Goal: Task Accomplishment & Management: Manage account settings

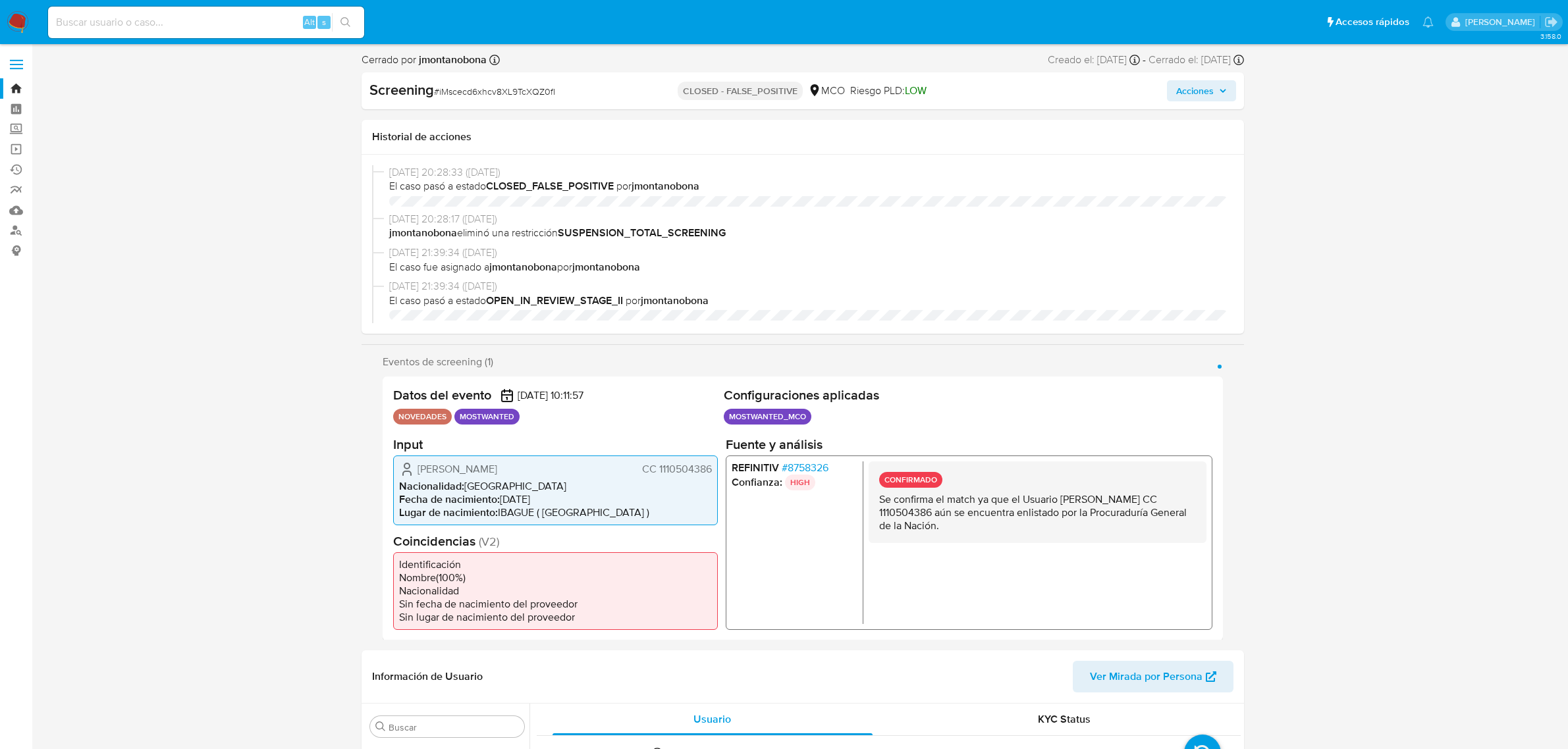
select select "10"
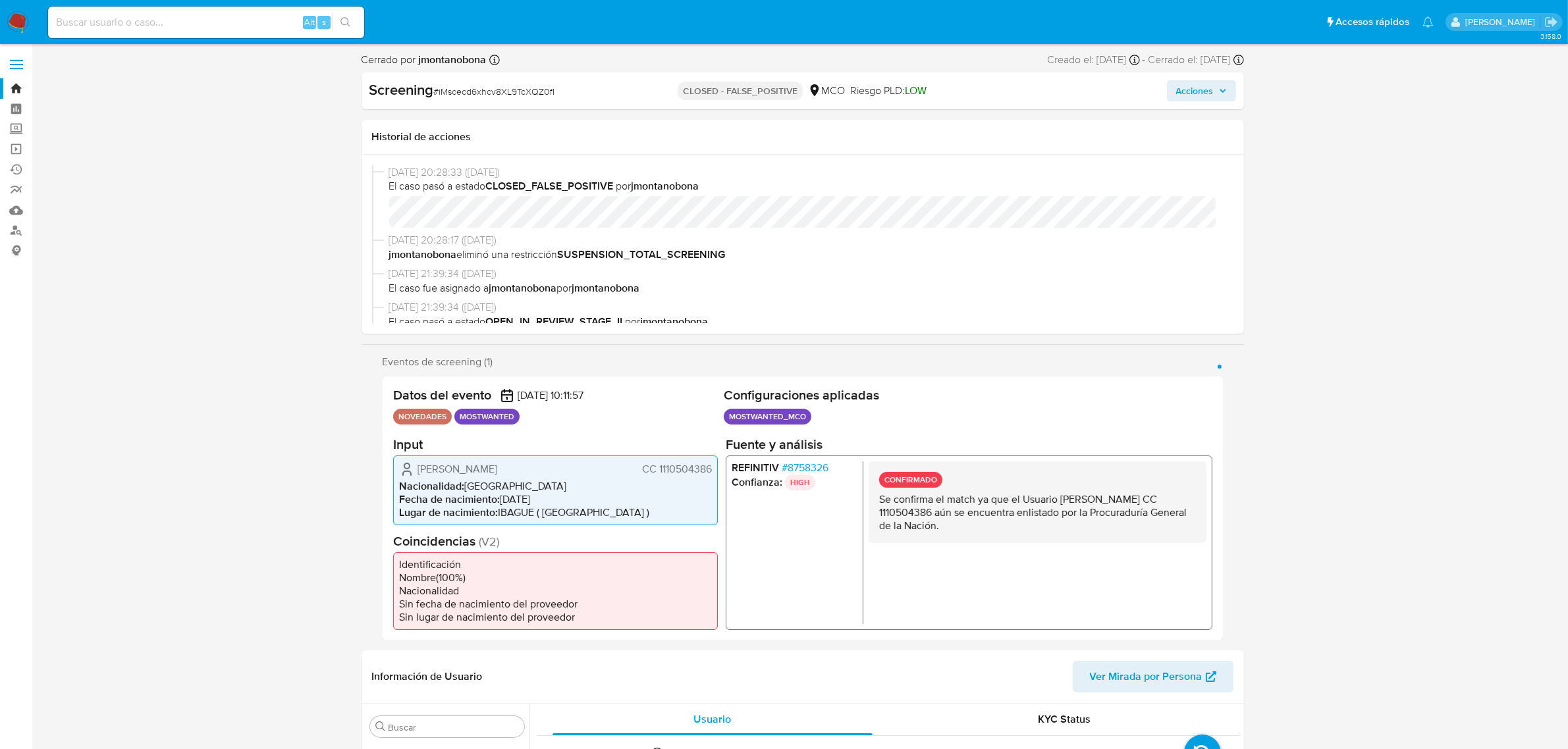
scroll to position [555, 0]
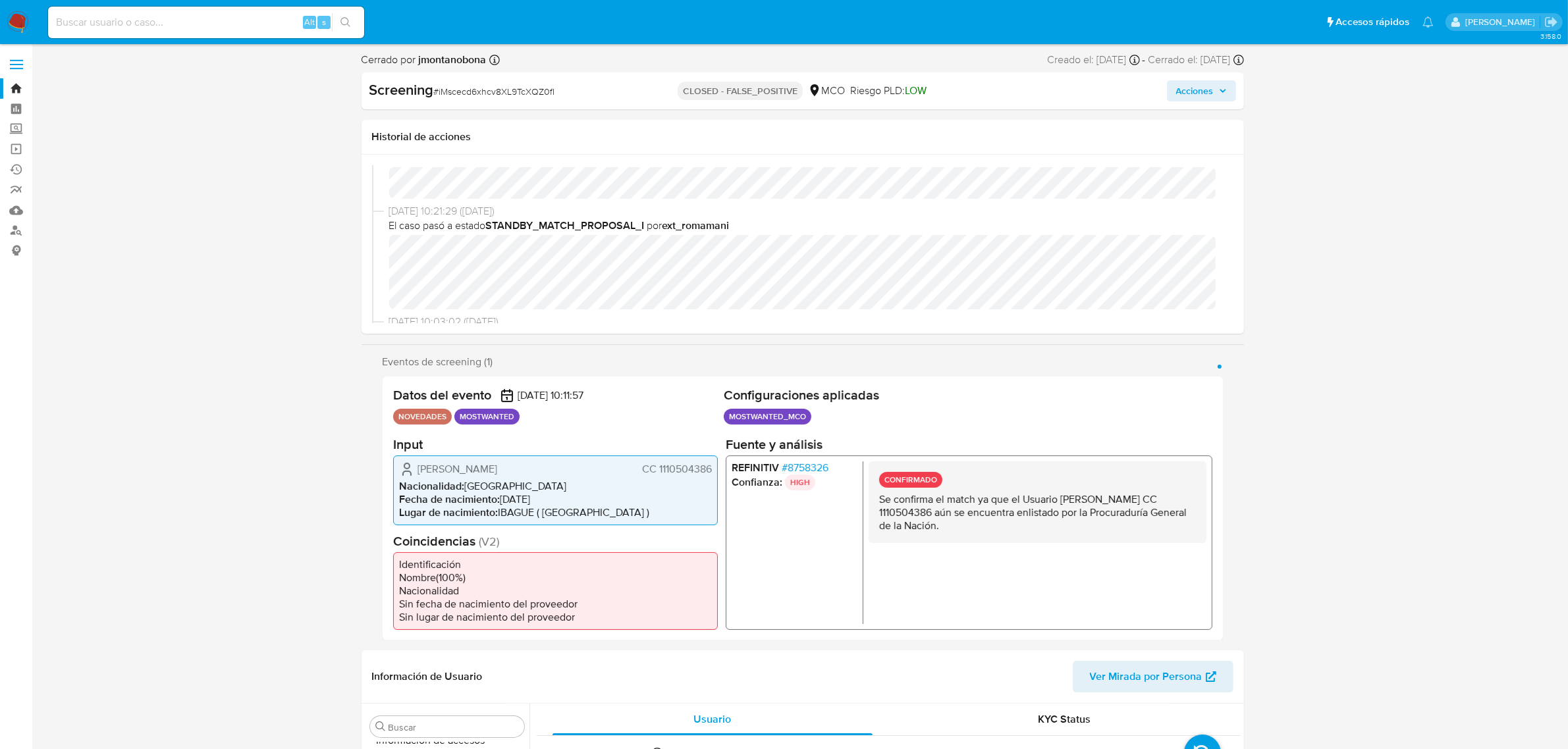
click at [1187, 92] on span "Acciones" at bounding box center [1195, 90] width 38 height 21
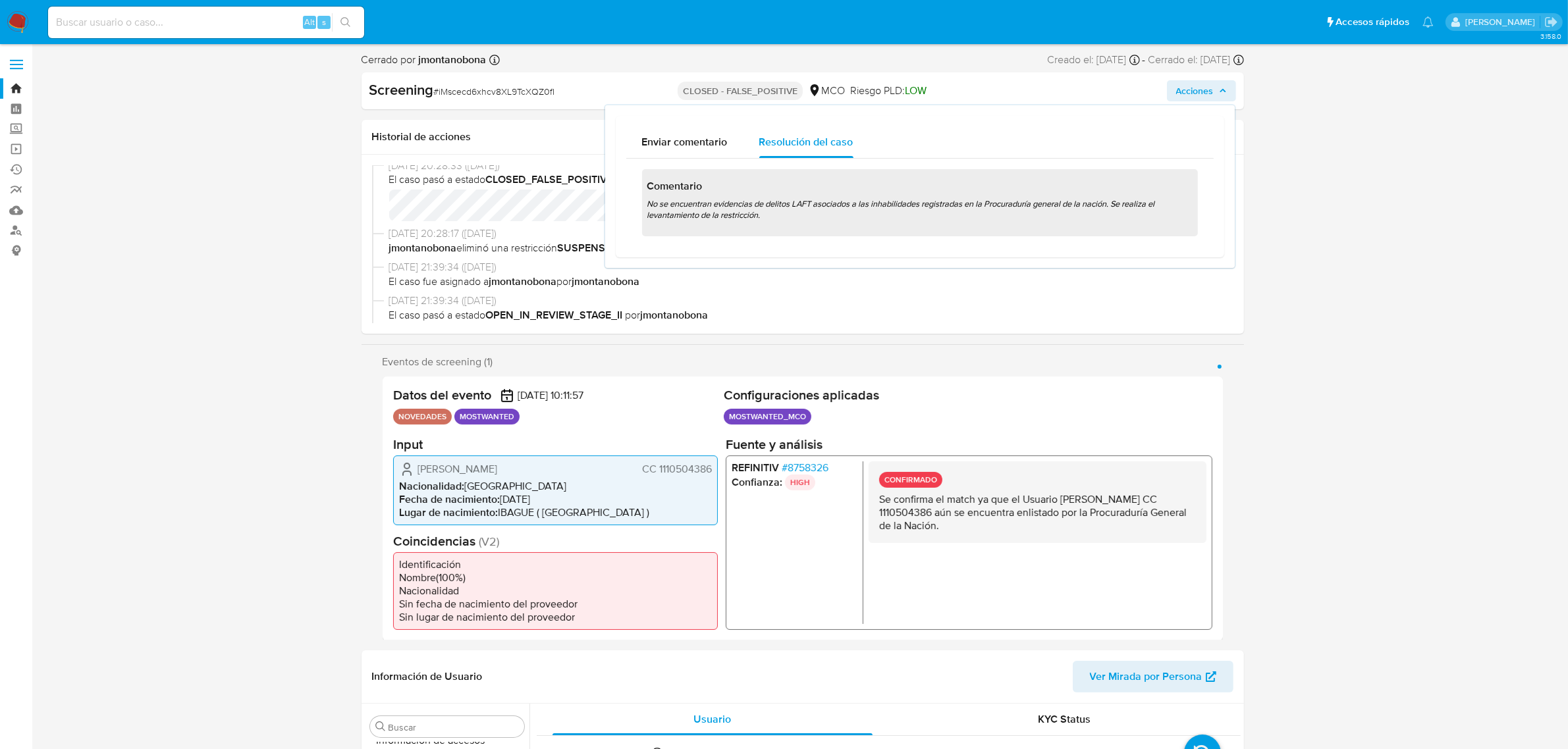
scroll to position [0, 0]
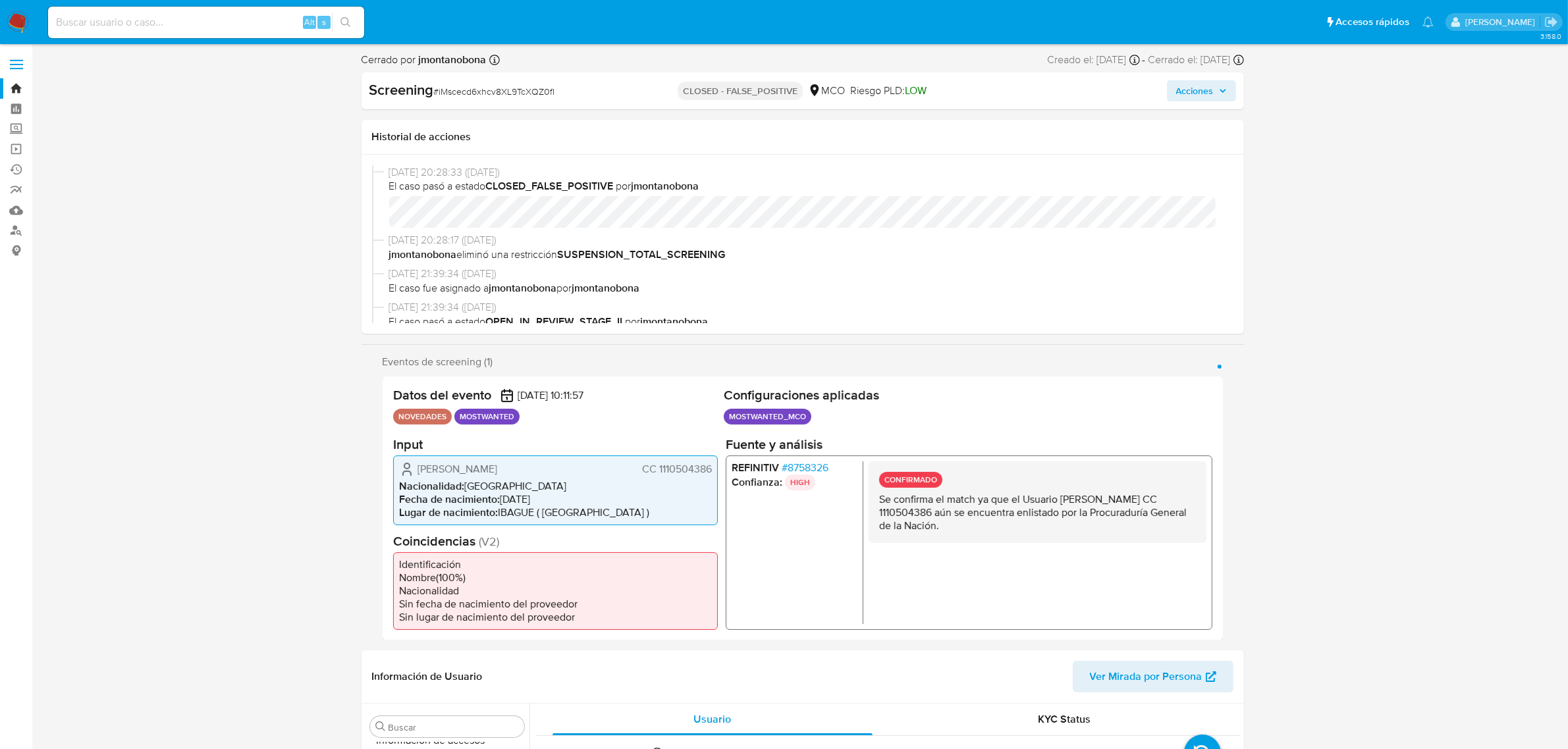
click at [18, 91] on link "Bandeja" at bounding box center [78, 89] width 157 height 20
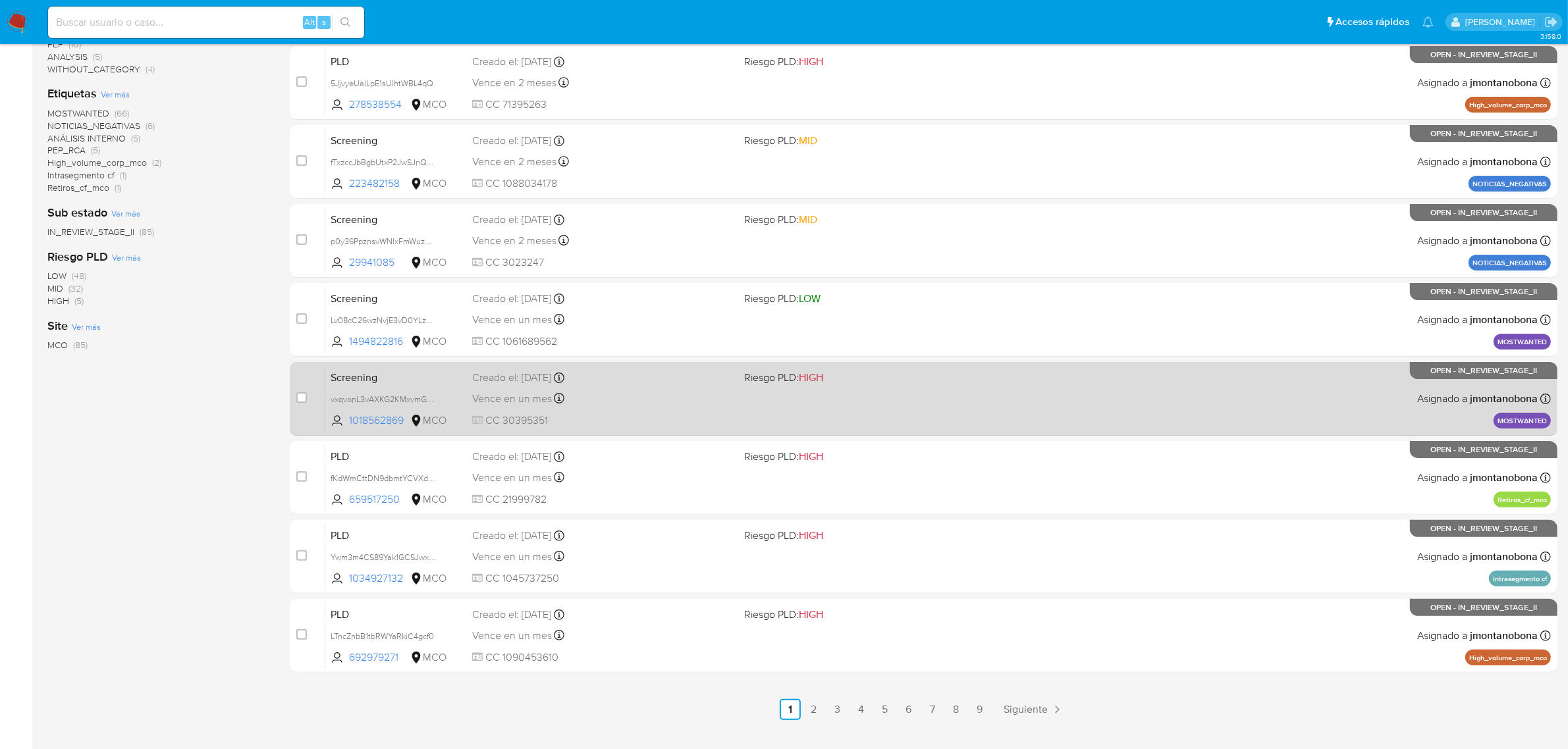
scroll to position [336, 0]
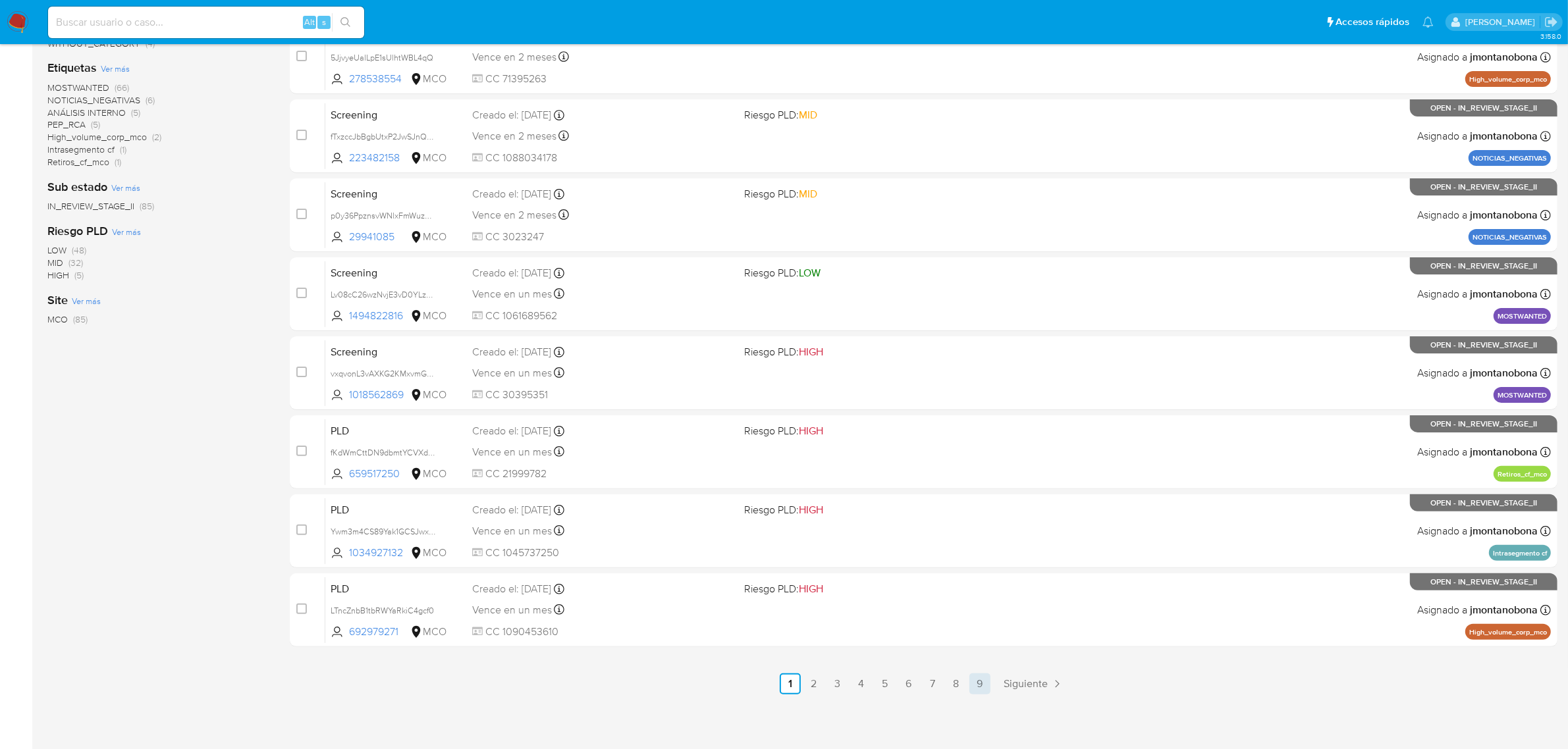
click at [969, 679] on link "9" at bounding box center [979, 684] width 21 height 21
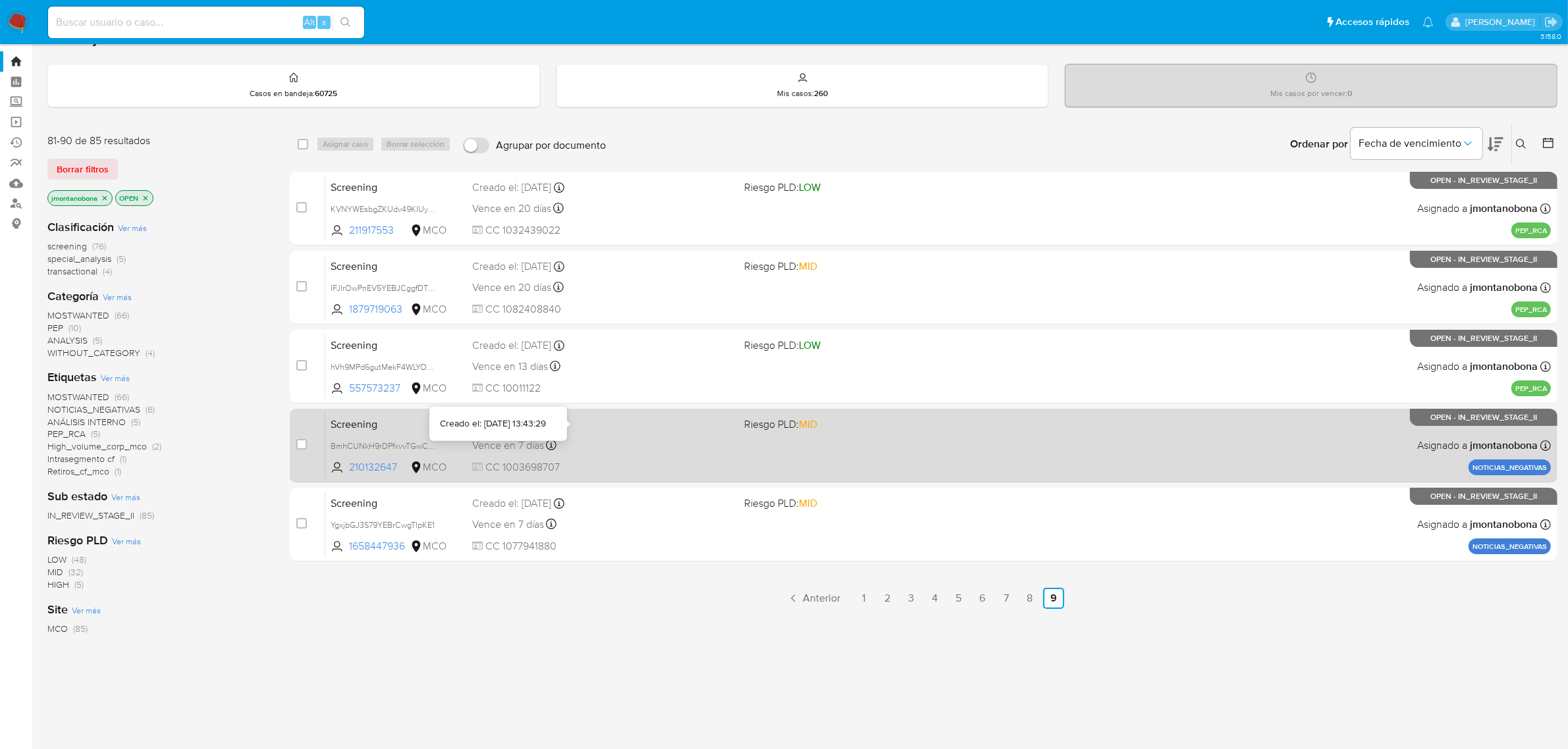
scroll to position [51, 0]
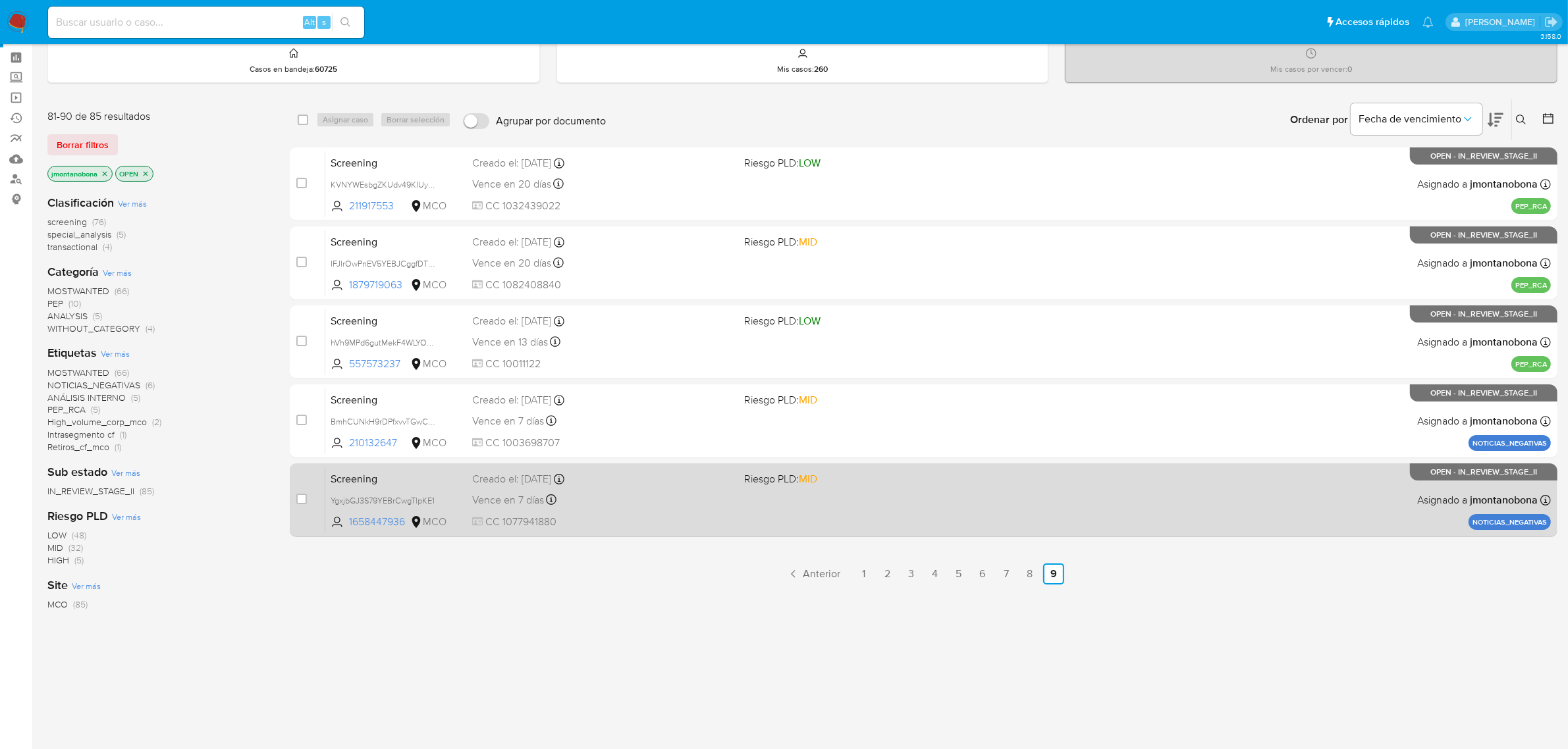
click at [408, 474] on span "Screening" at bounding box center [396, 477] width 131 height 17
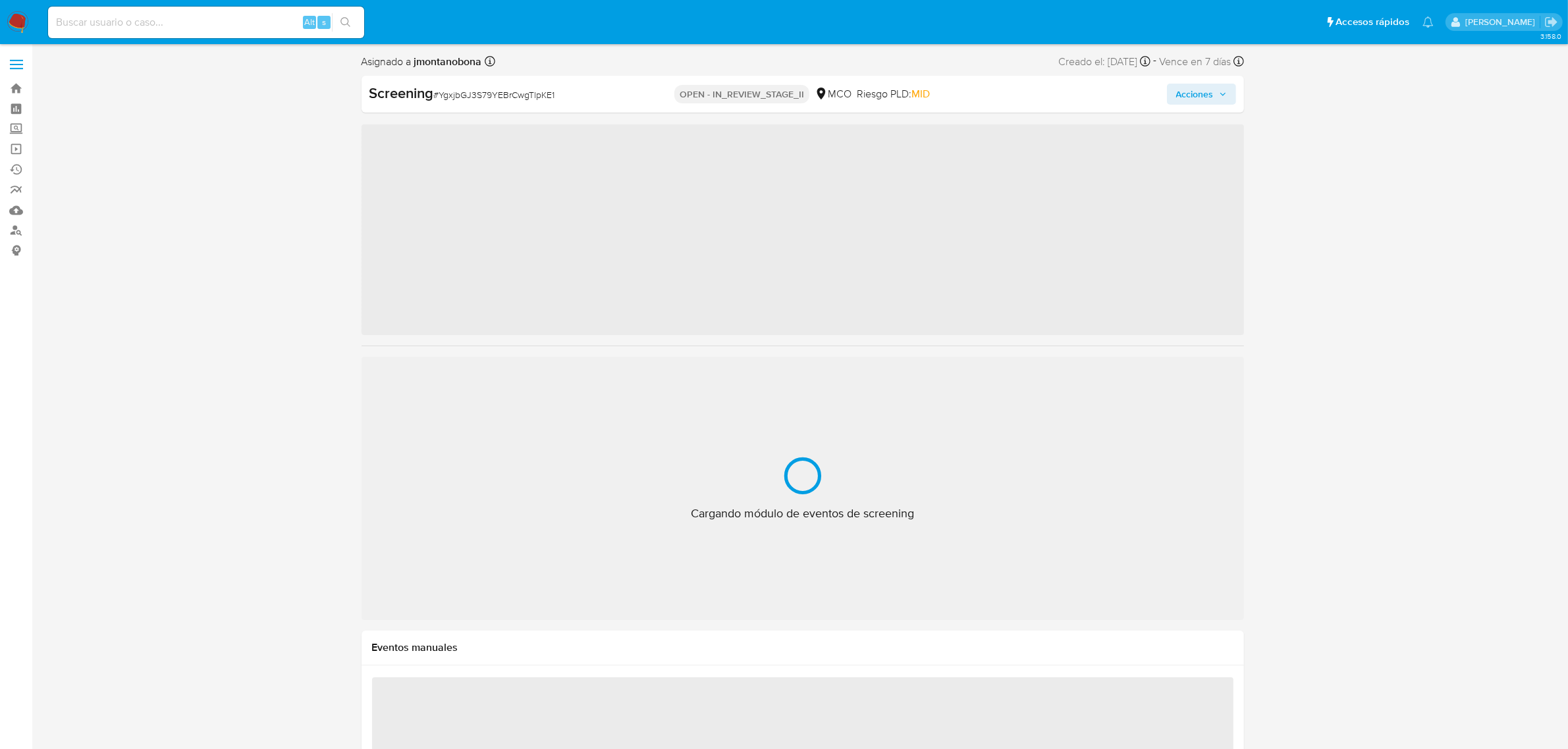
scroll to position [555, 0]
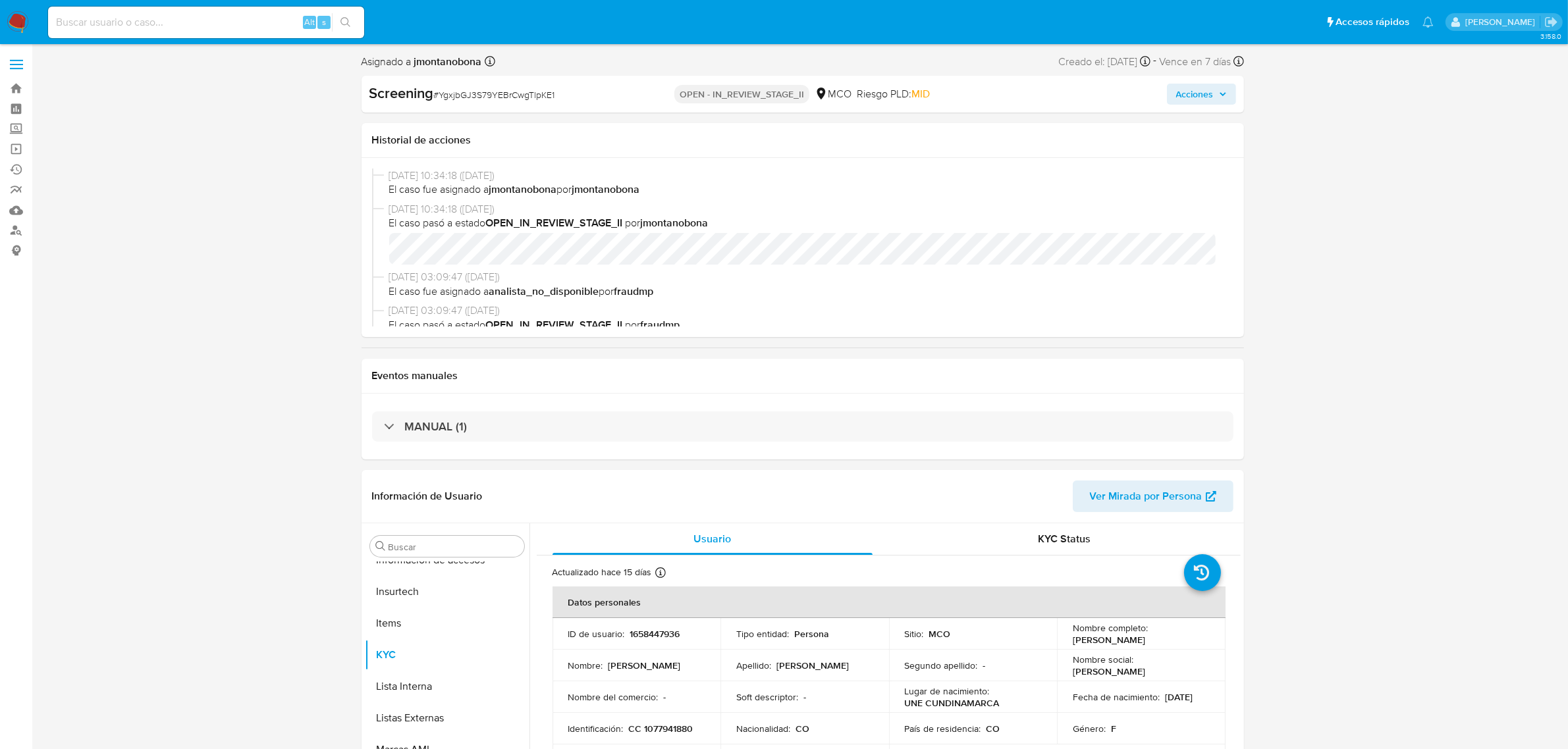
select select "10"
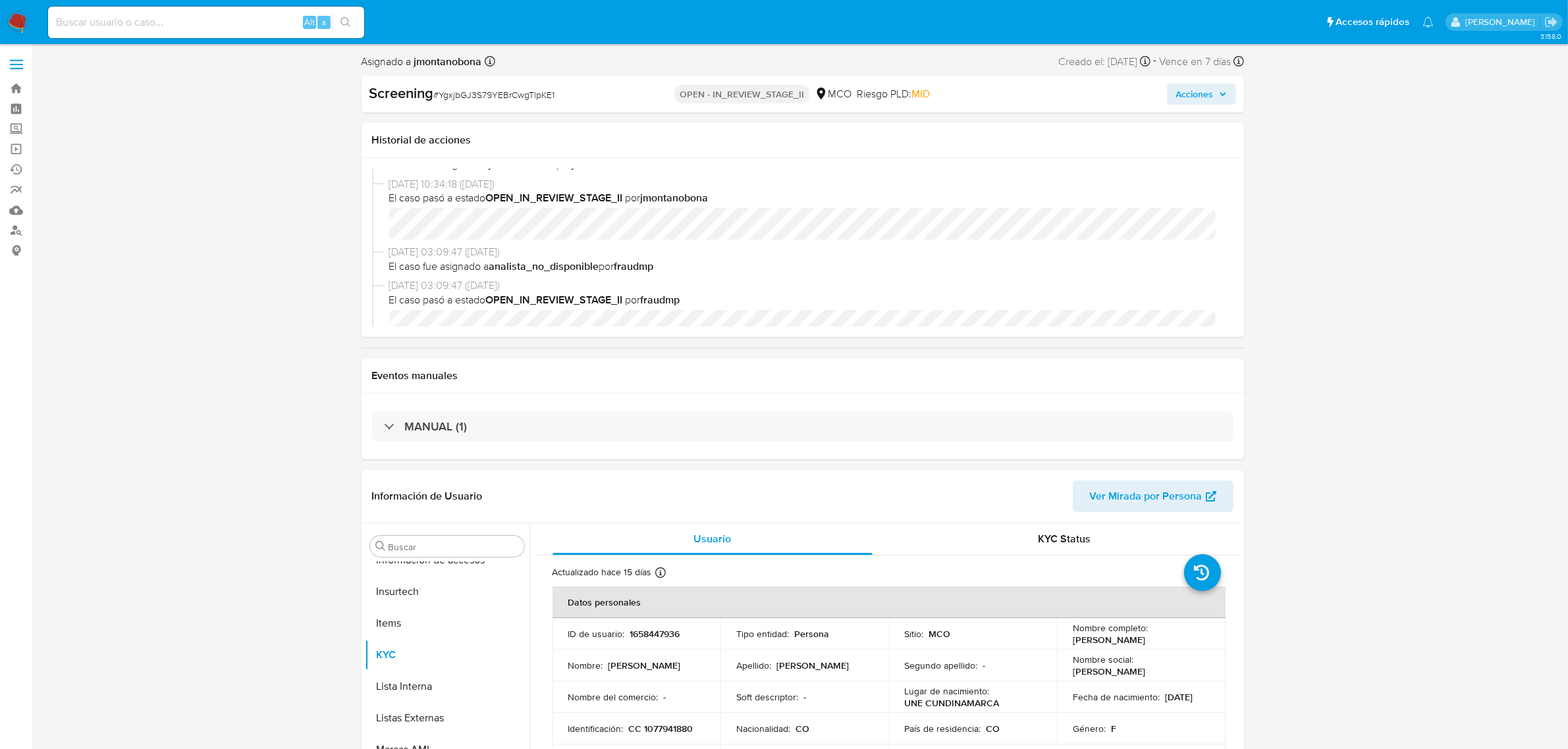
scroll to position [0, 0]
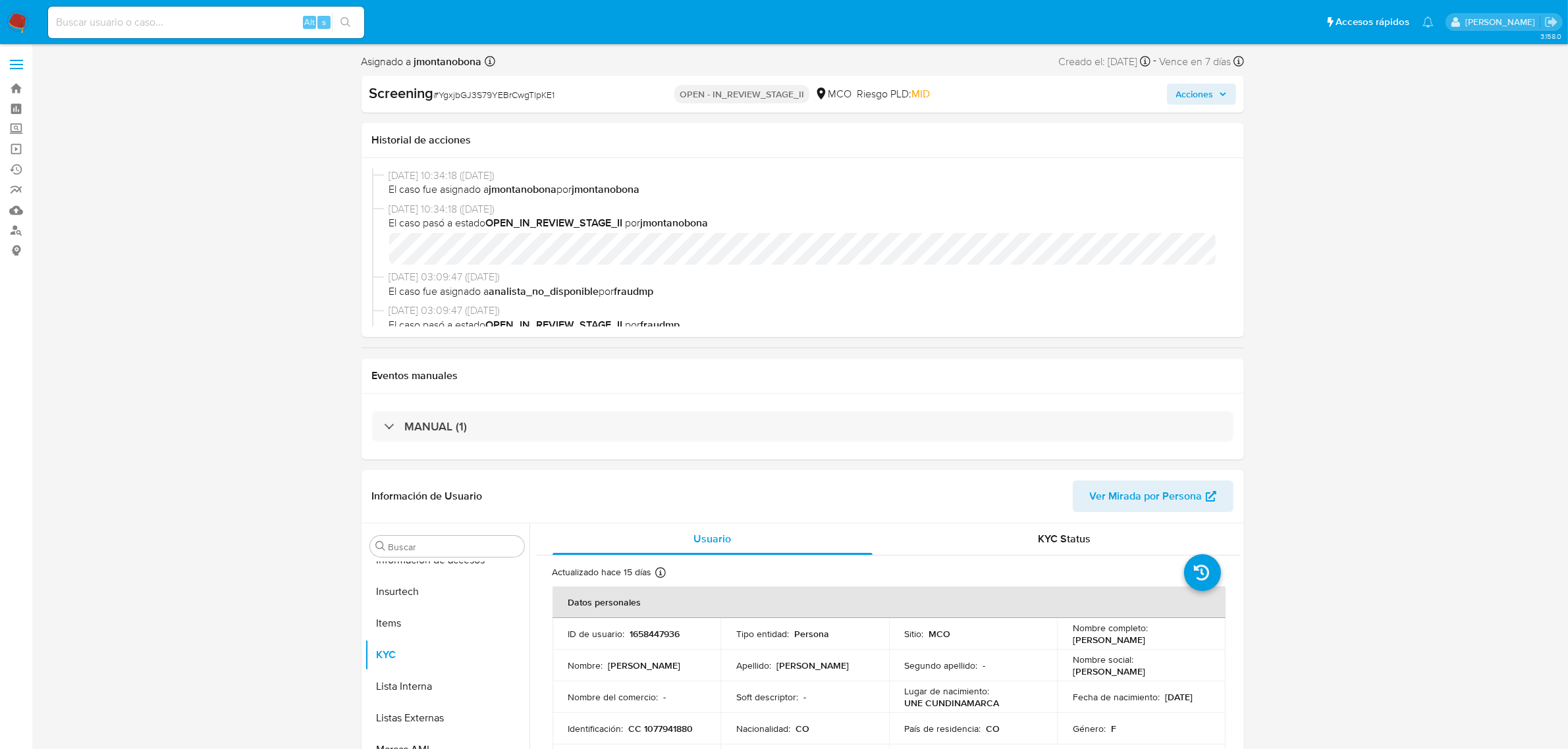
click at [1197, 93] on span "Acciones" at bounding box center [1195, 93] width 38 height 21
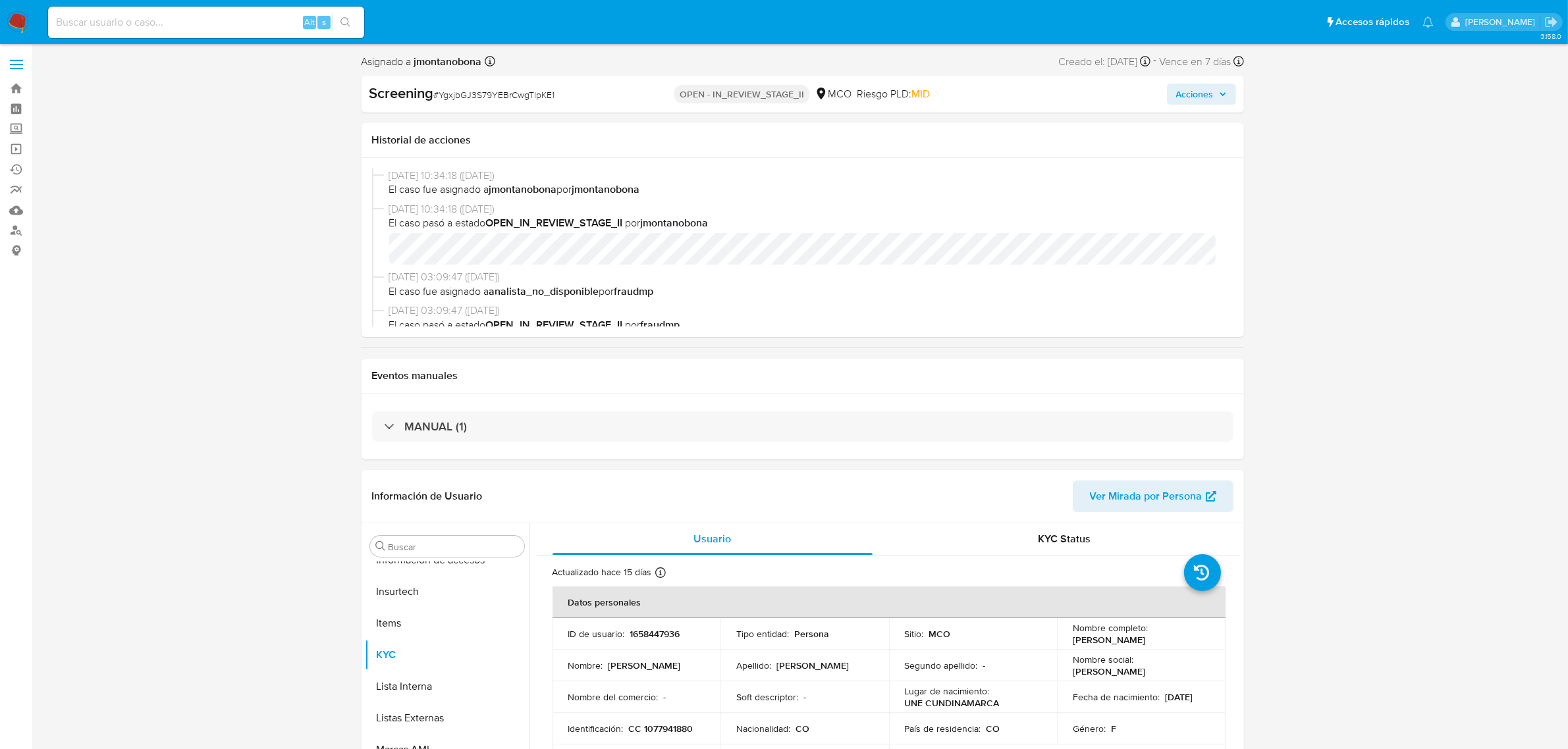
click at [235, 17] on input at bounding box center [206, 22] width 316 height 17
paste input "dyvP7vlpOEJZSh2YF5ROMxbC"
type input "dyvP7vlpOEJZSh2YF5ROMxbC"
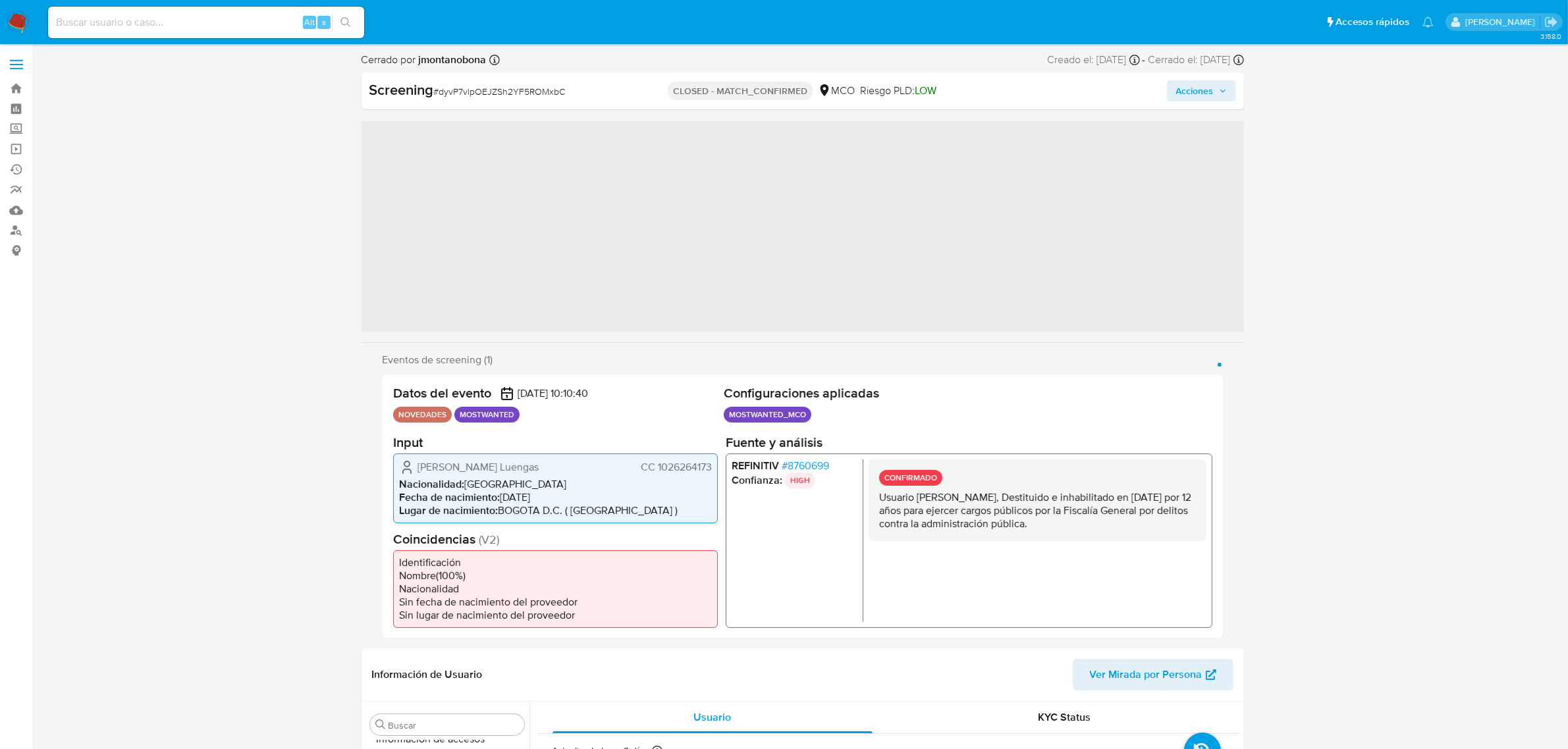
scroll to position [555, 0]
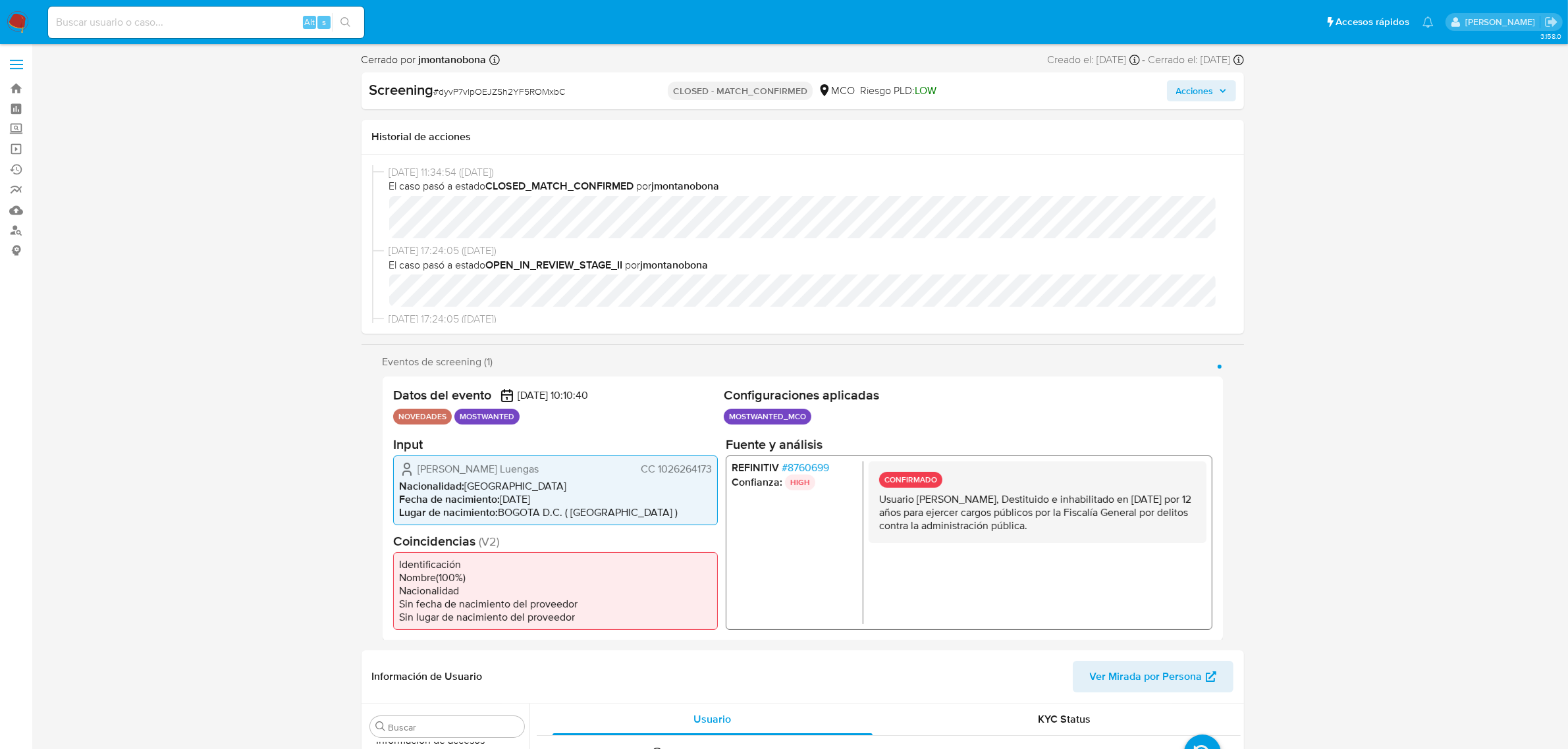
select select "10"
drag, startPoint x: 717, startPoint y: 86, endPoint x: 801, endPoint y: 90, distance: 84.1
click at [801, 90] on p "CLOSED - MATCH_CONFIRMED" at bounding box center [740, 90] width 145 height 18
copy p "MATCH_CONFIRMED"
